Goal: Information Seeking & Learning: Learn about a topic

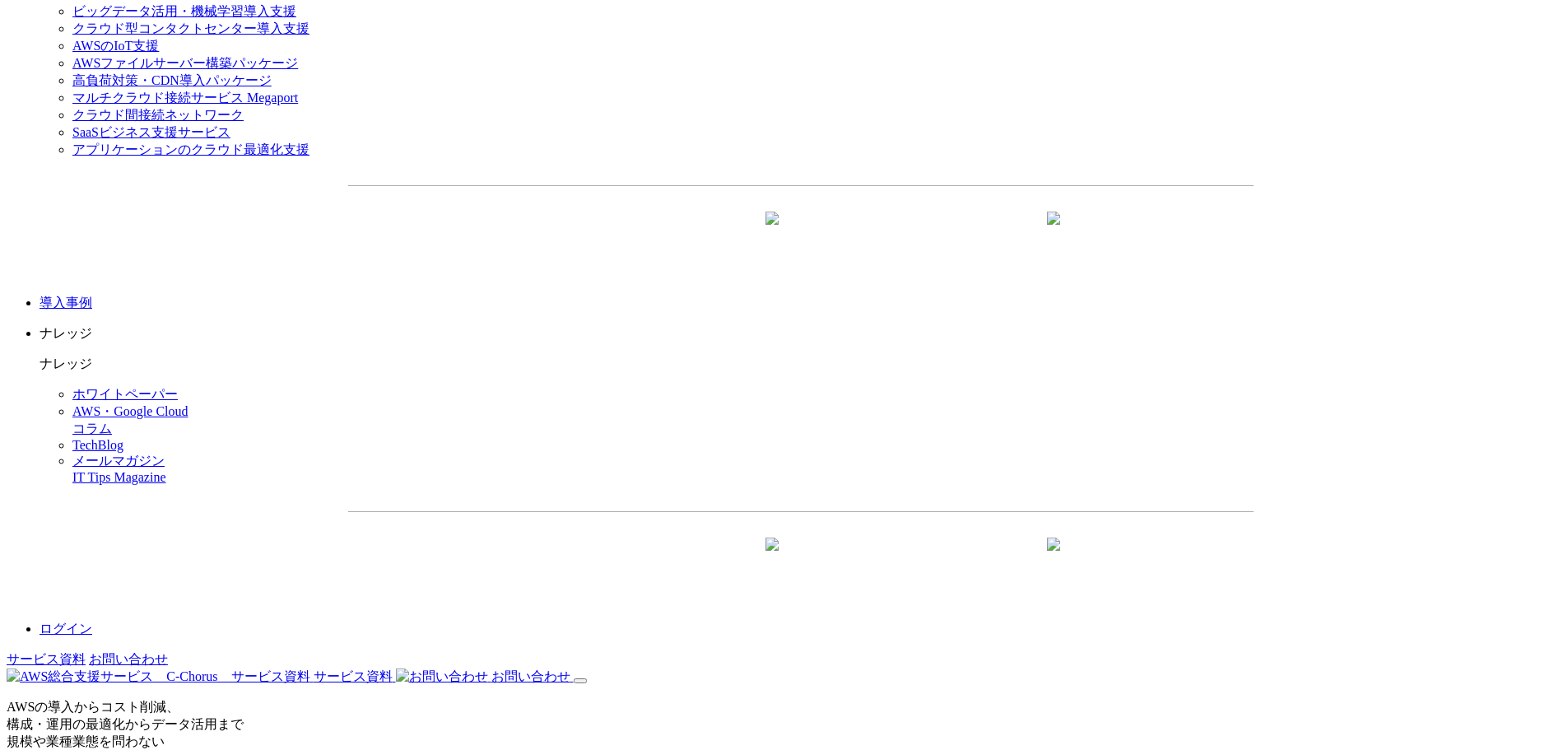
scroll to position [1977, 0]
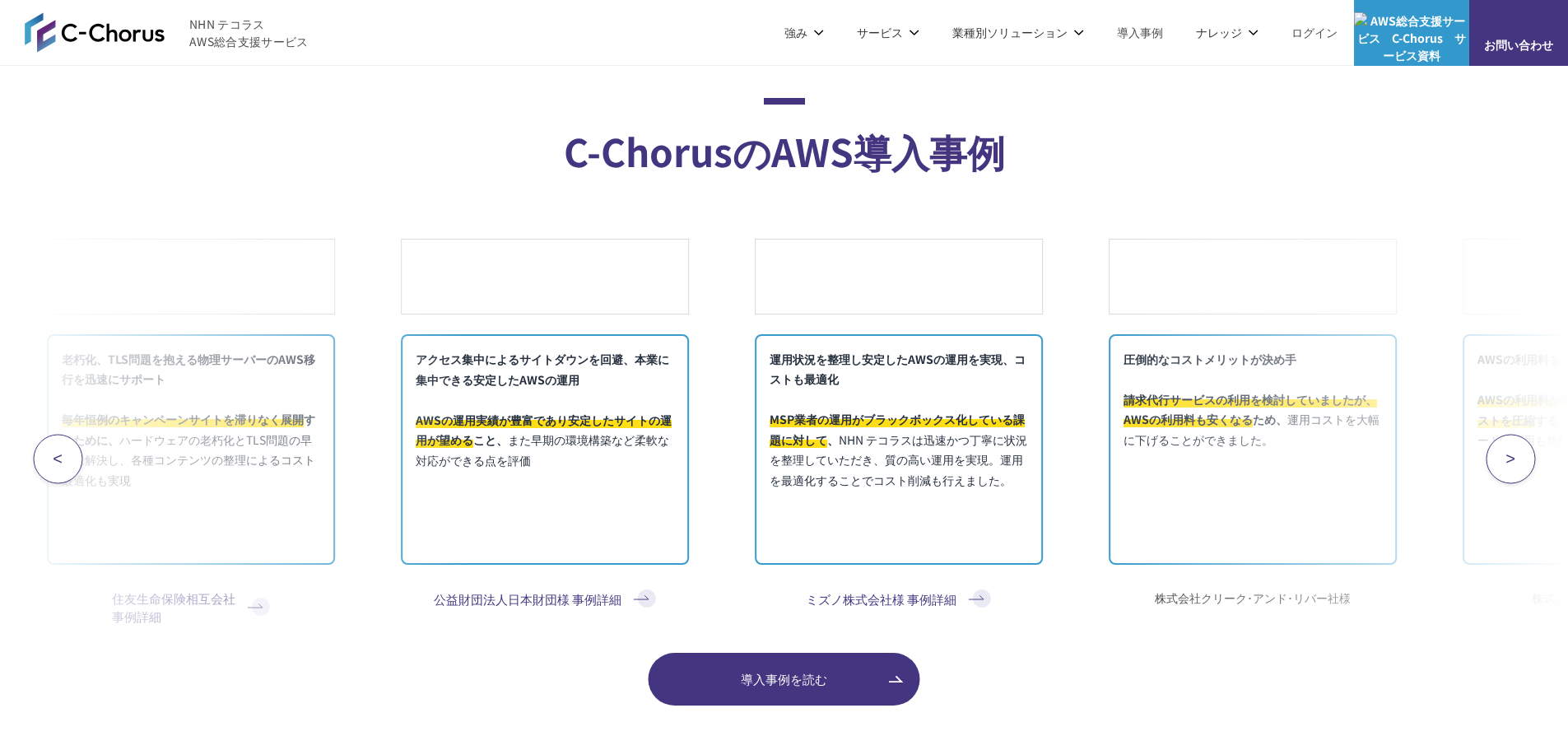
scroll to position [6588, 0]
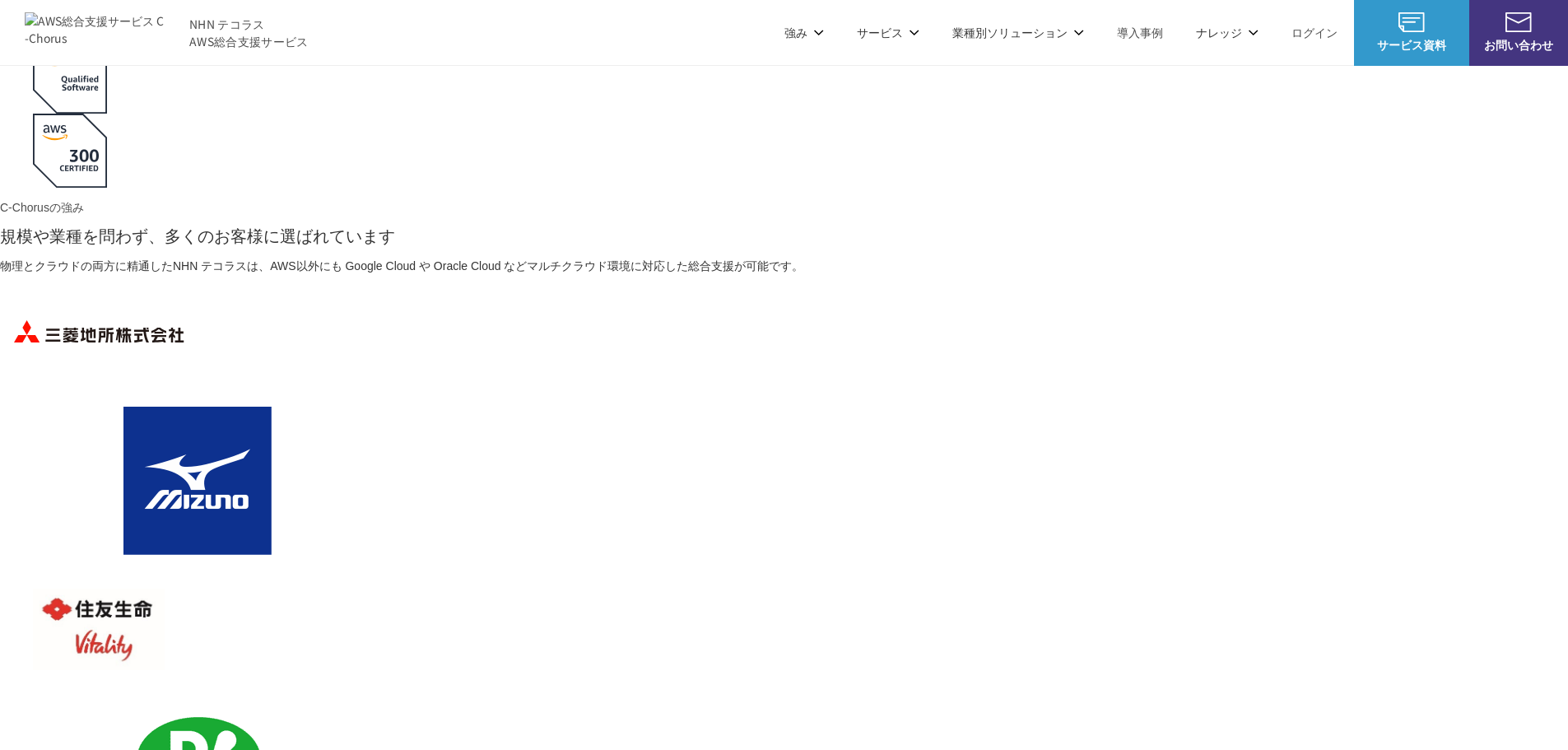
scroll to position [2223, 0]
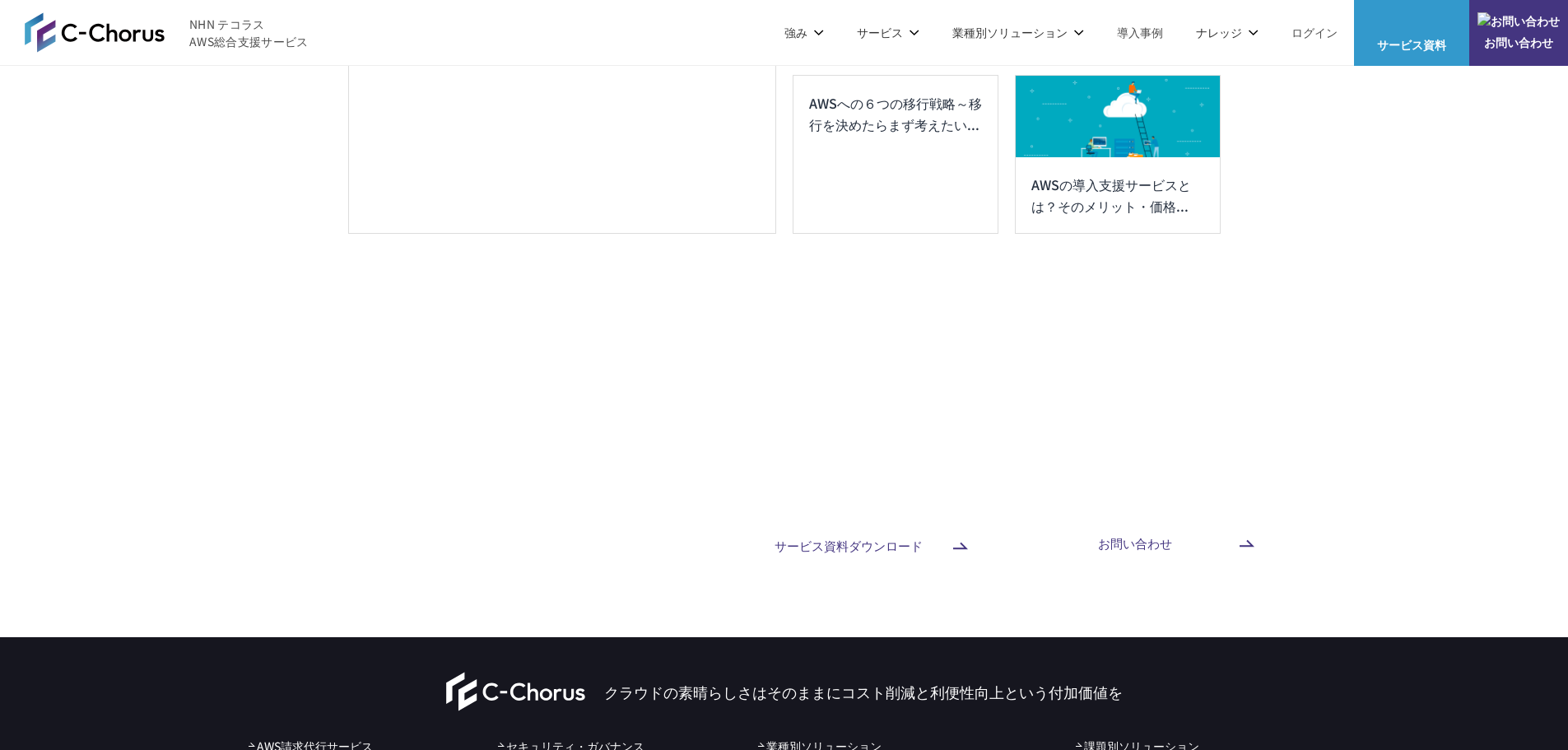
scroll to position [8811, 0]
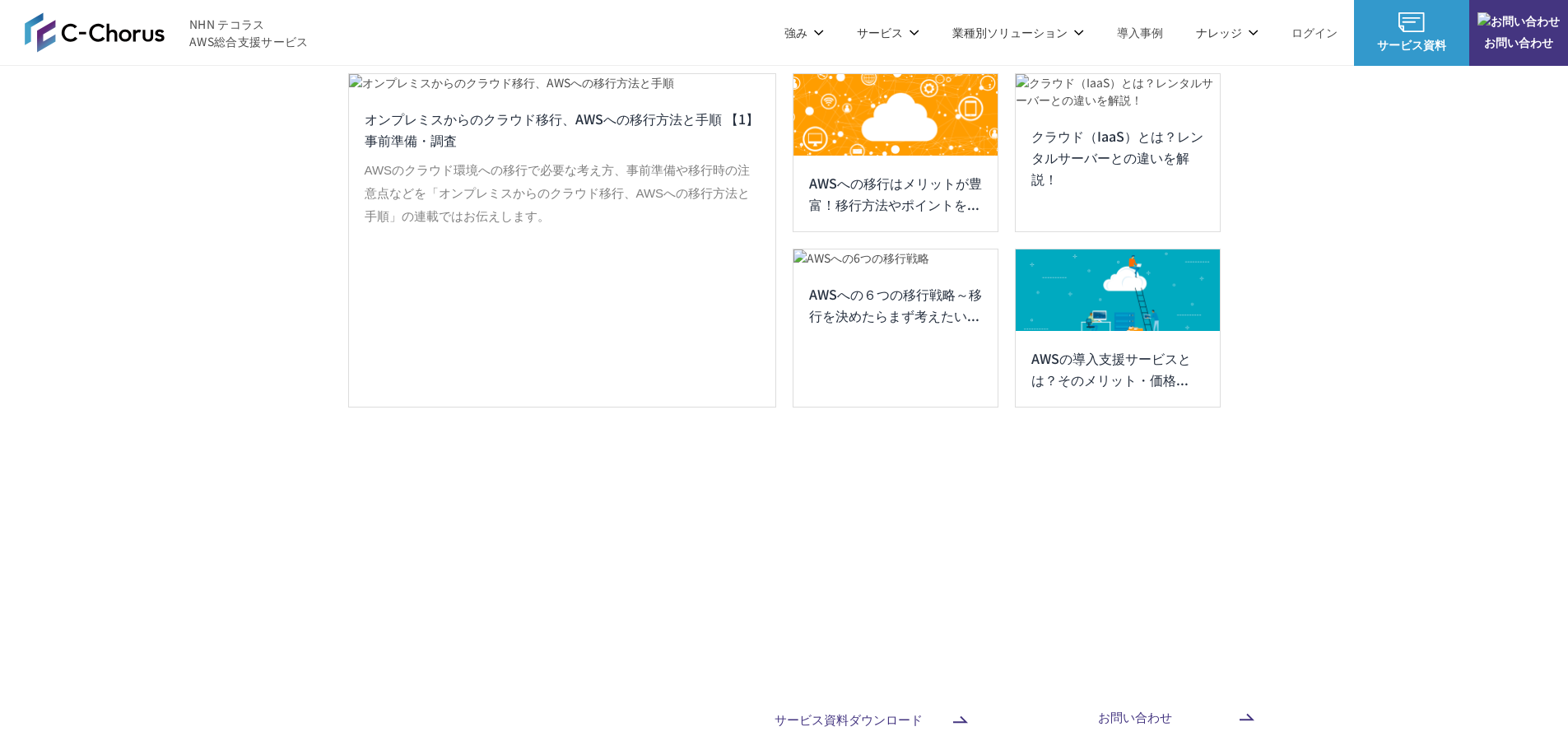
click at [131, 28] on img at bounding box center [94, 32] width 140 height 40
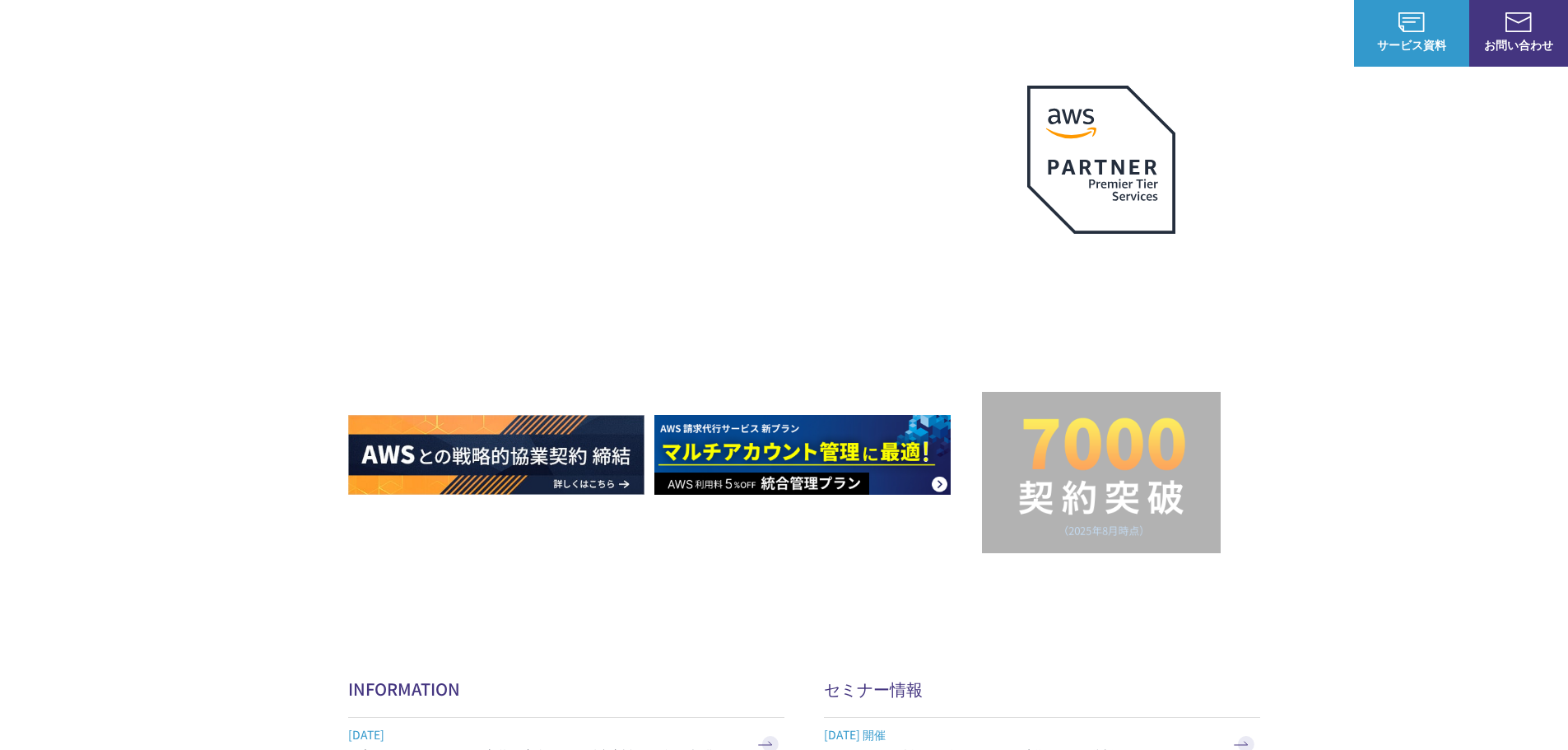
scroll to position [83, 0]
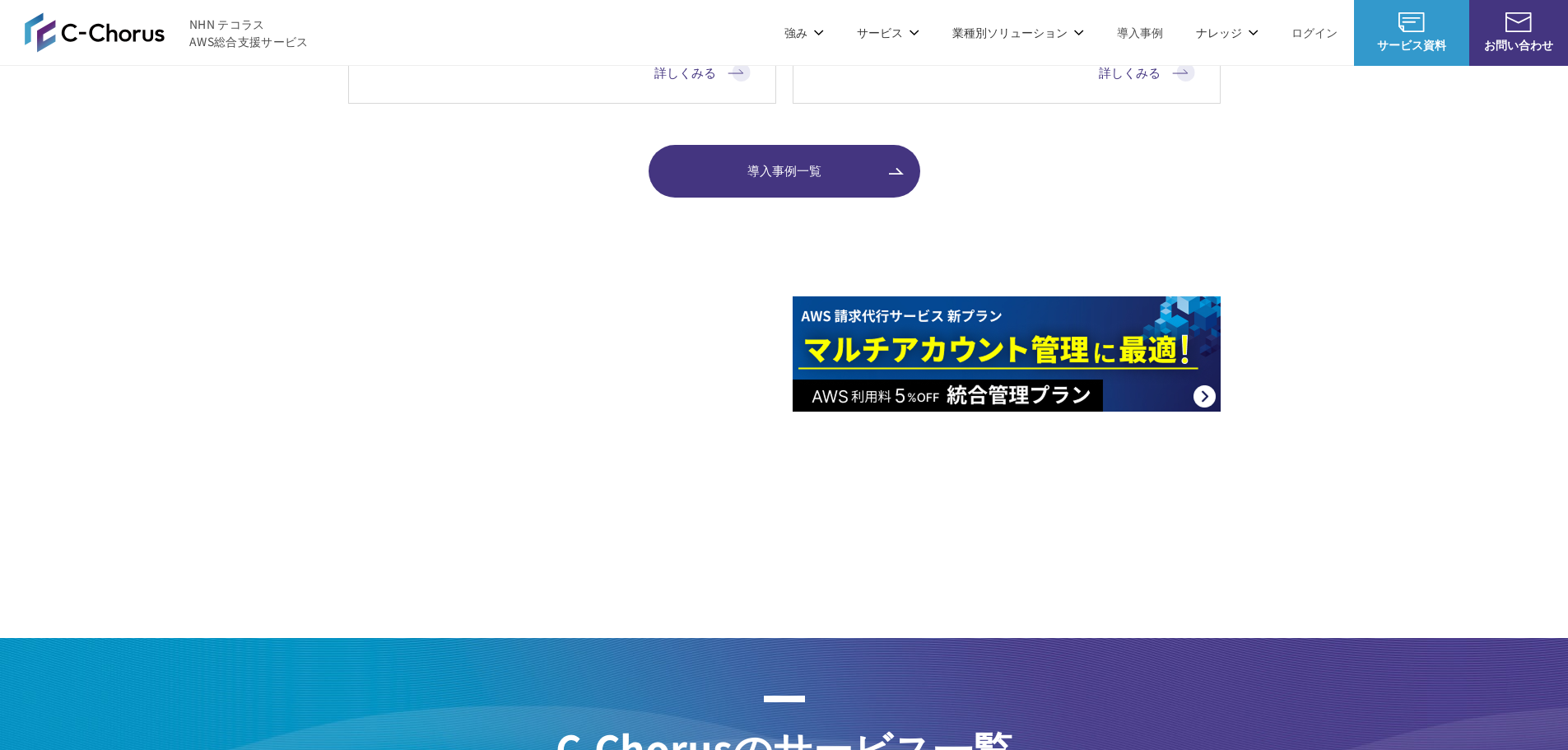
scroll to position [2223, 0]
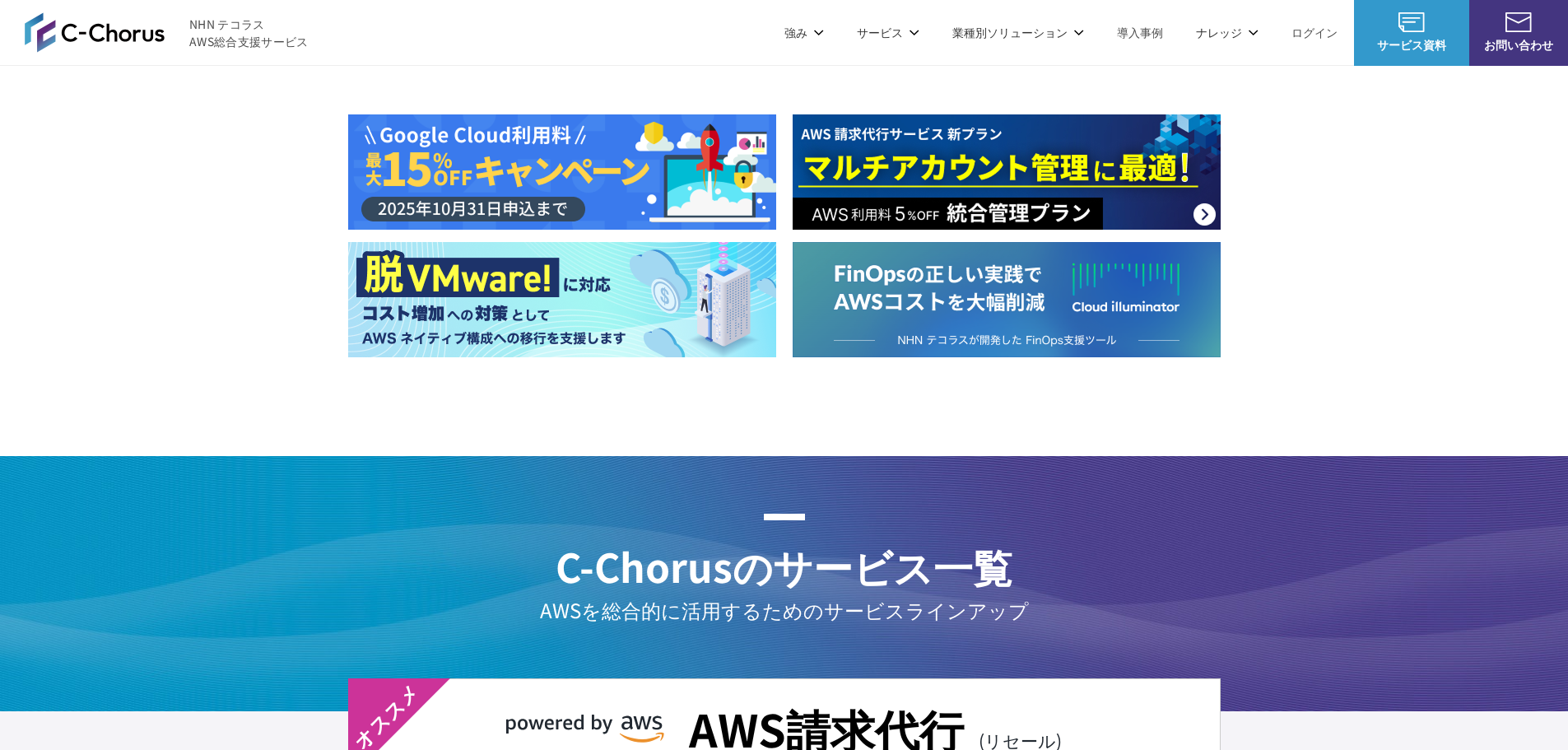
click at [496, 181] on img at bounding box center [562, 172] width 428 height 115
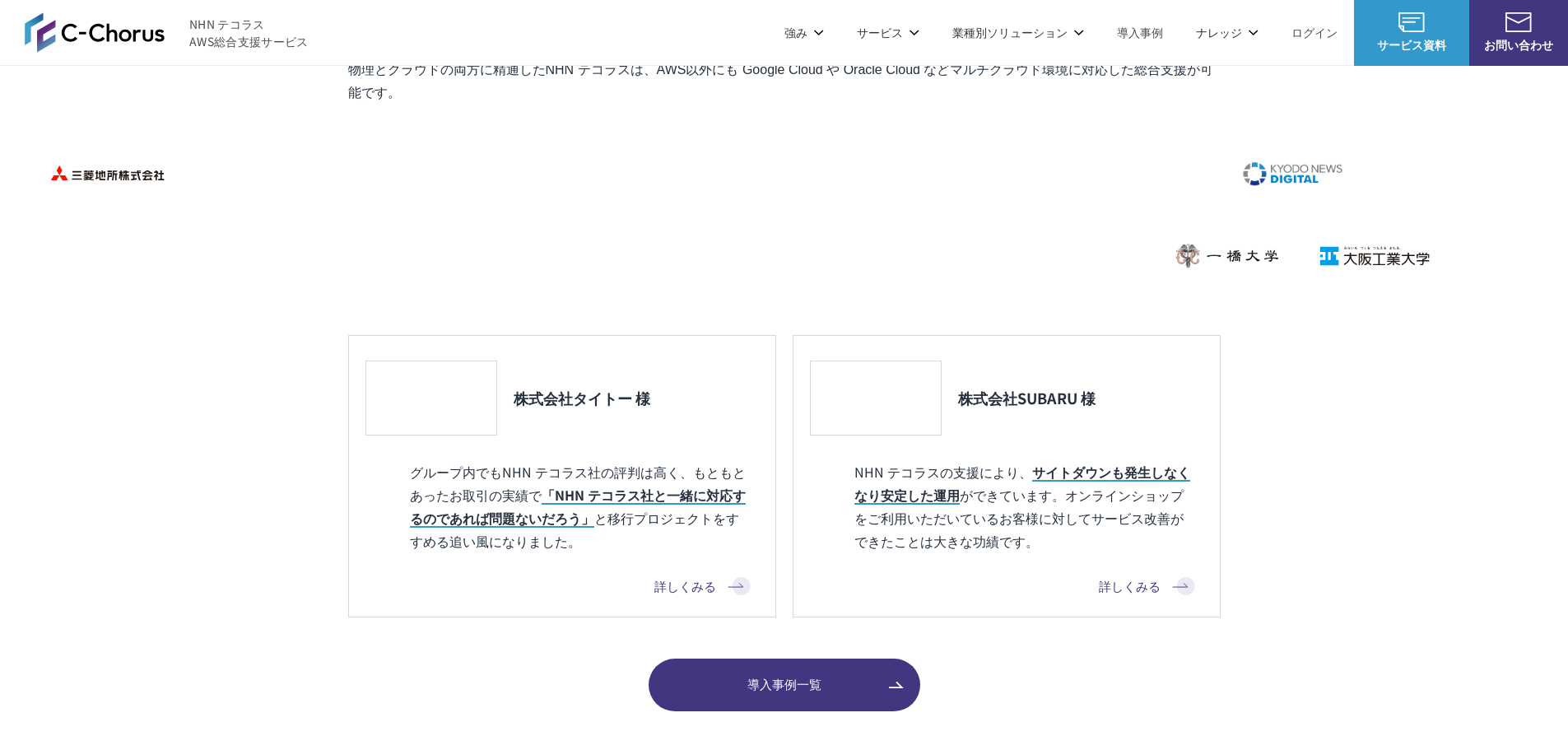
scroll to position [1482, 0]
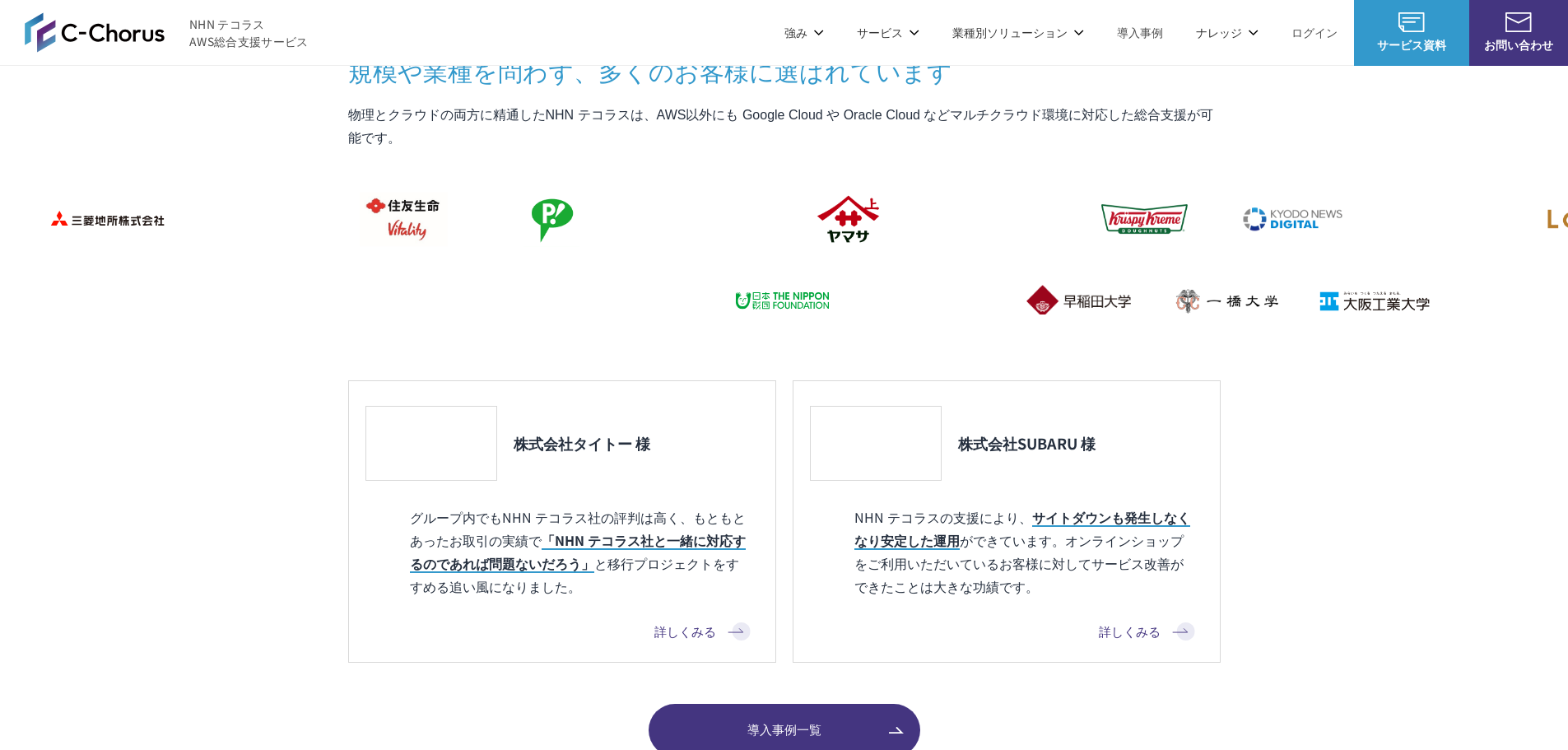
click at [1090, 140] on link "Google Cloud 請求代行サービス" at bounding box center [1100, 140] width 167 height 16
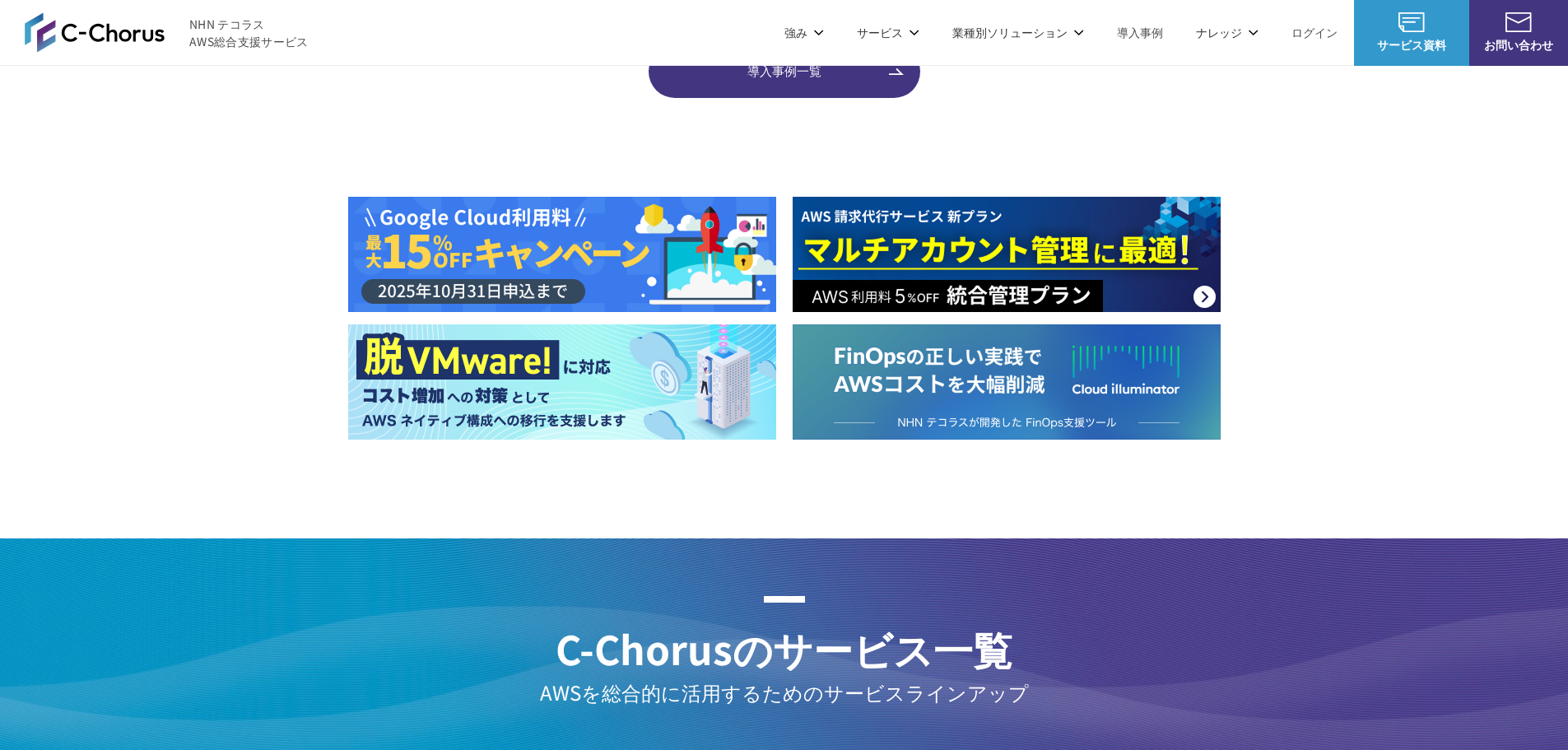
click at [477, 243] on img at bounding box center [562, 253] width 428 height 115
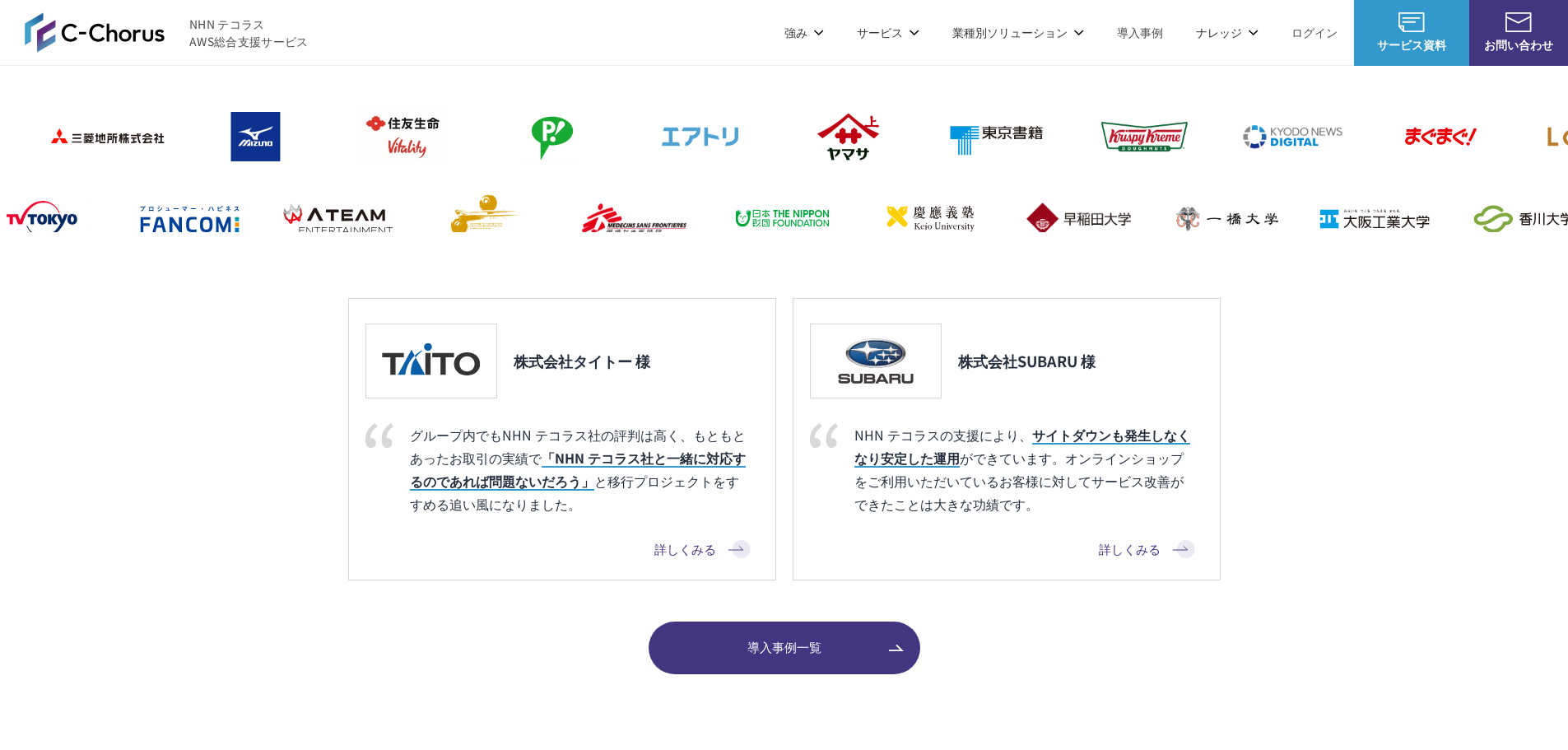
click at [1125, 143] on link "Google Cloud 請求代行サービス" at bounding box center [1100, 140] width 167 height 16
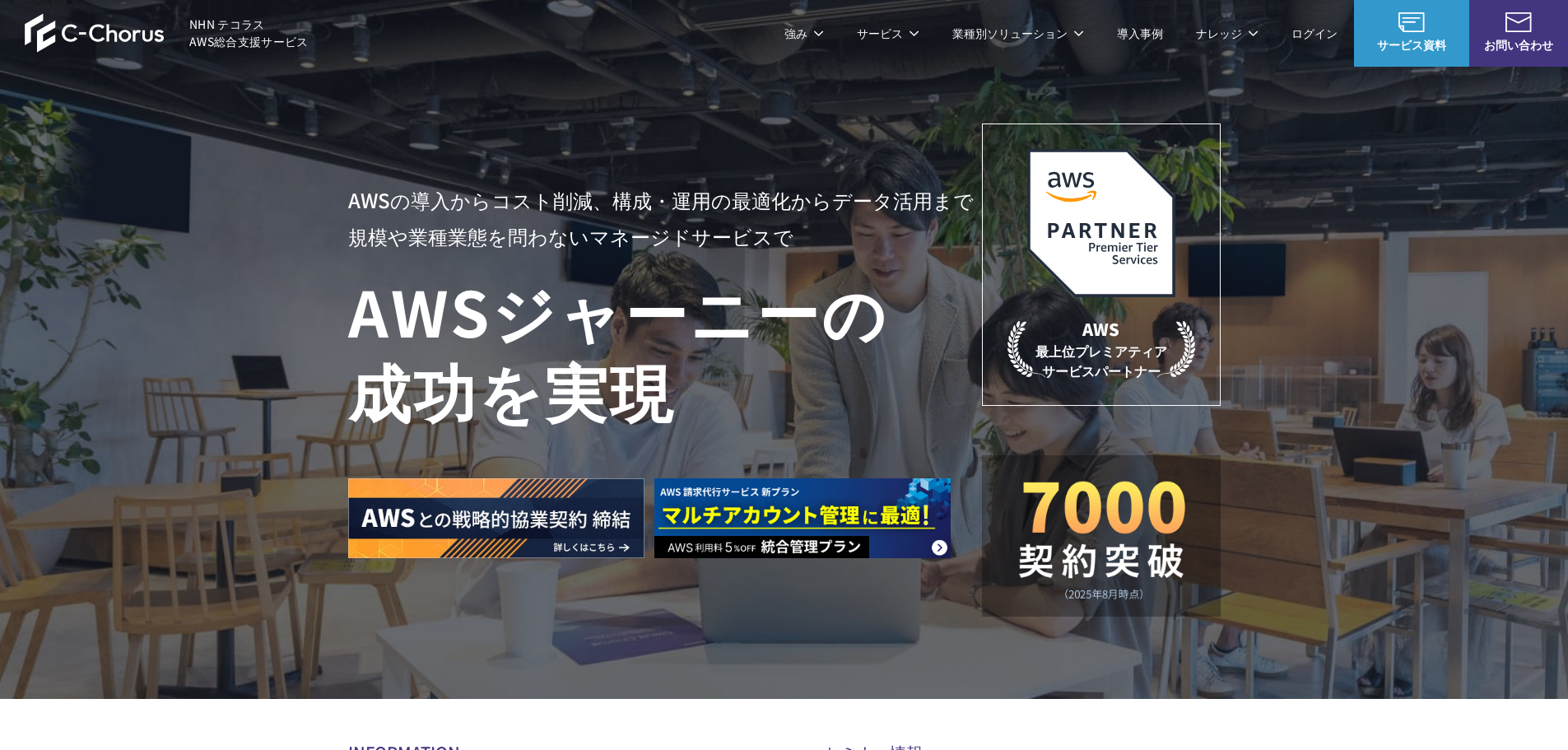
click at [134, 35] on img at bounding box center [94, 33] width 140 height 40
